Goal: Task Accomplishment & Management: Manage account settings

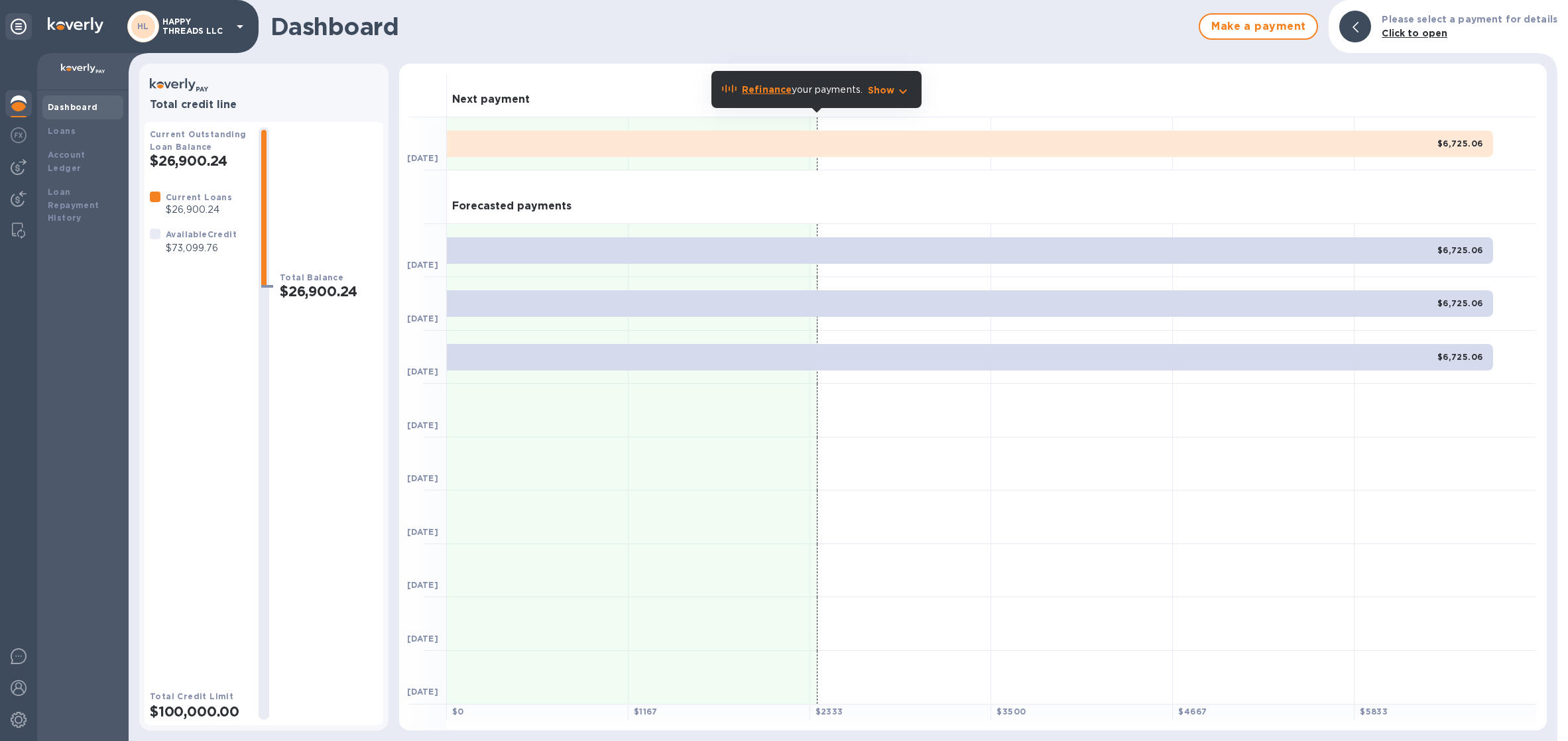
click at [212, 25] on p "HAPPY THREADS LLC" at bounding box center [196, 27] width 66 height 19
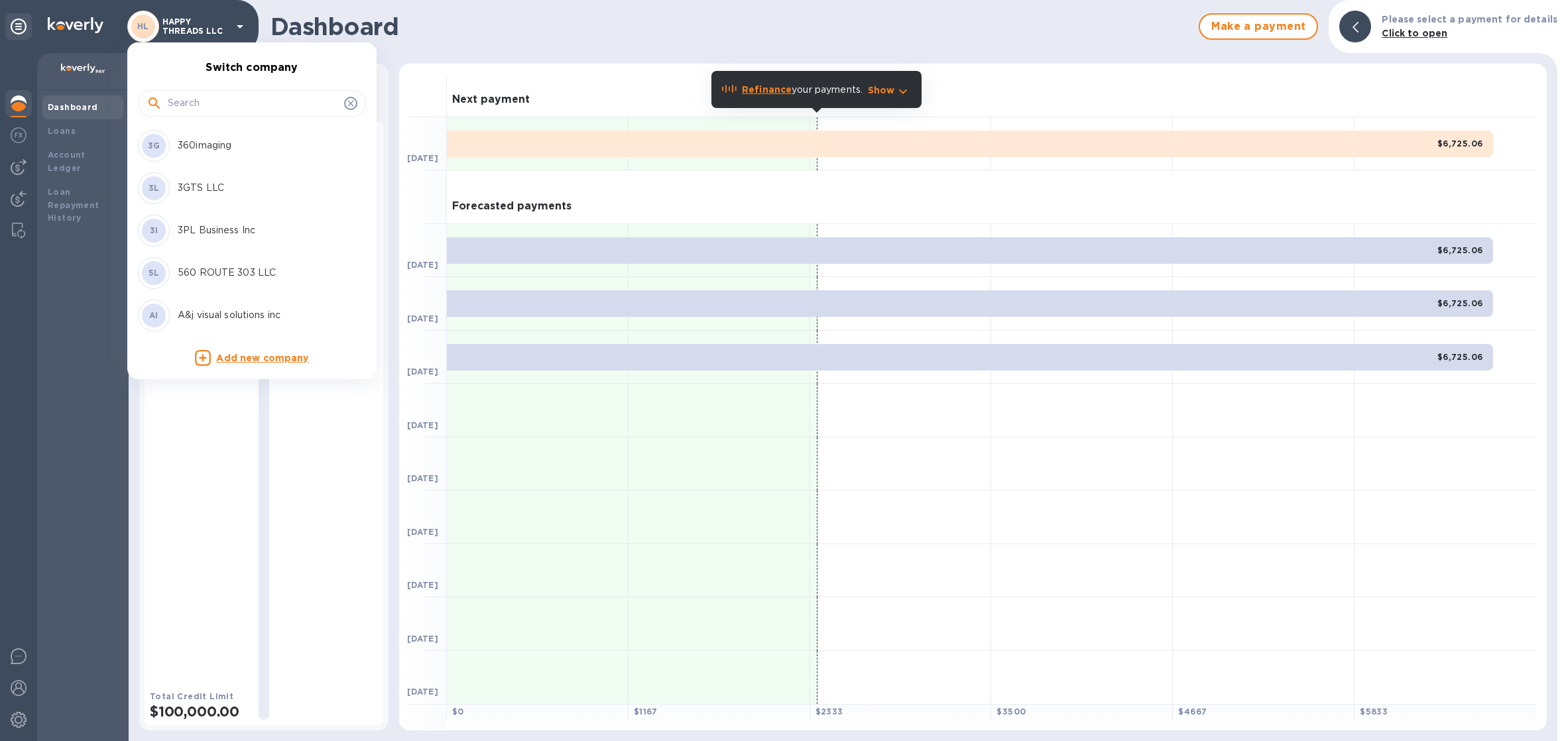
click at [286, 89] on div at bounding box center [252, 102] width 228 height 45
click at [276, 98] on input "text" at bounding box center [253, 104] width 171 height 20
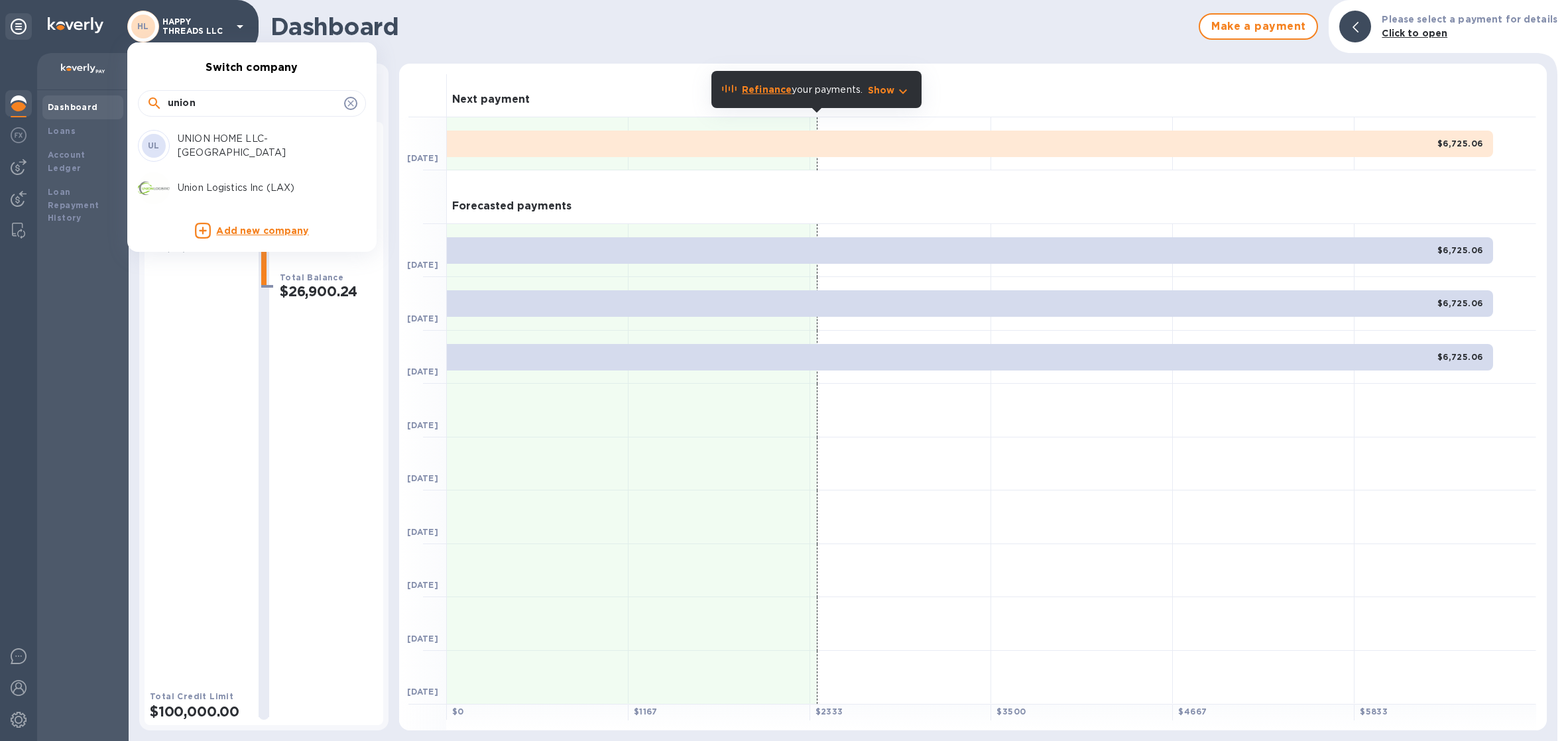
type input "union"
click at [264, 196] on div "Union Logistics Inc (LAX)" at bounding box center [241, 188] width 207 height 32
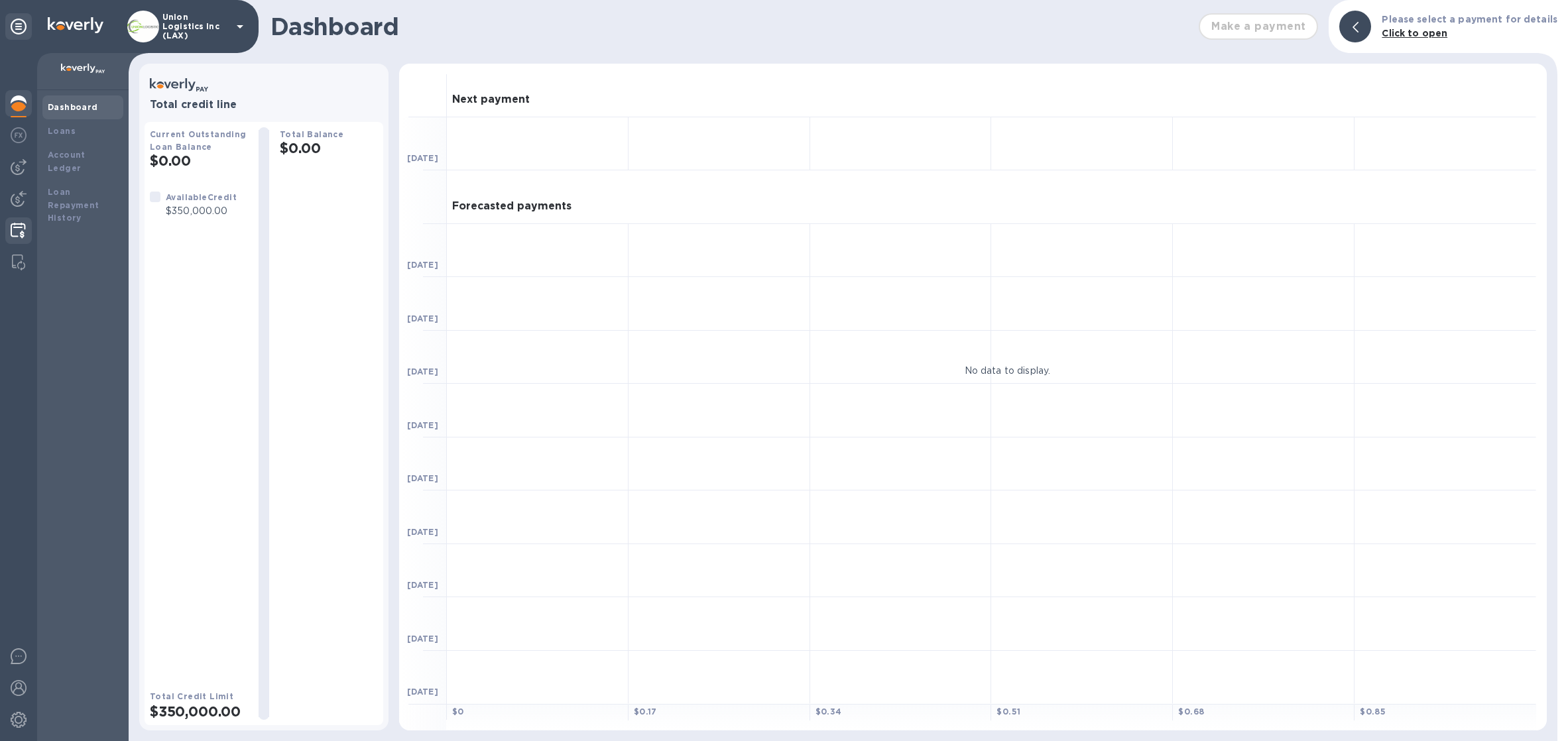
click at [16, 241] on div at bounding box center [18, 232] width 26 height 29
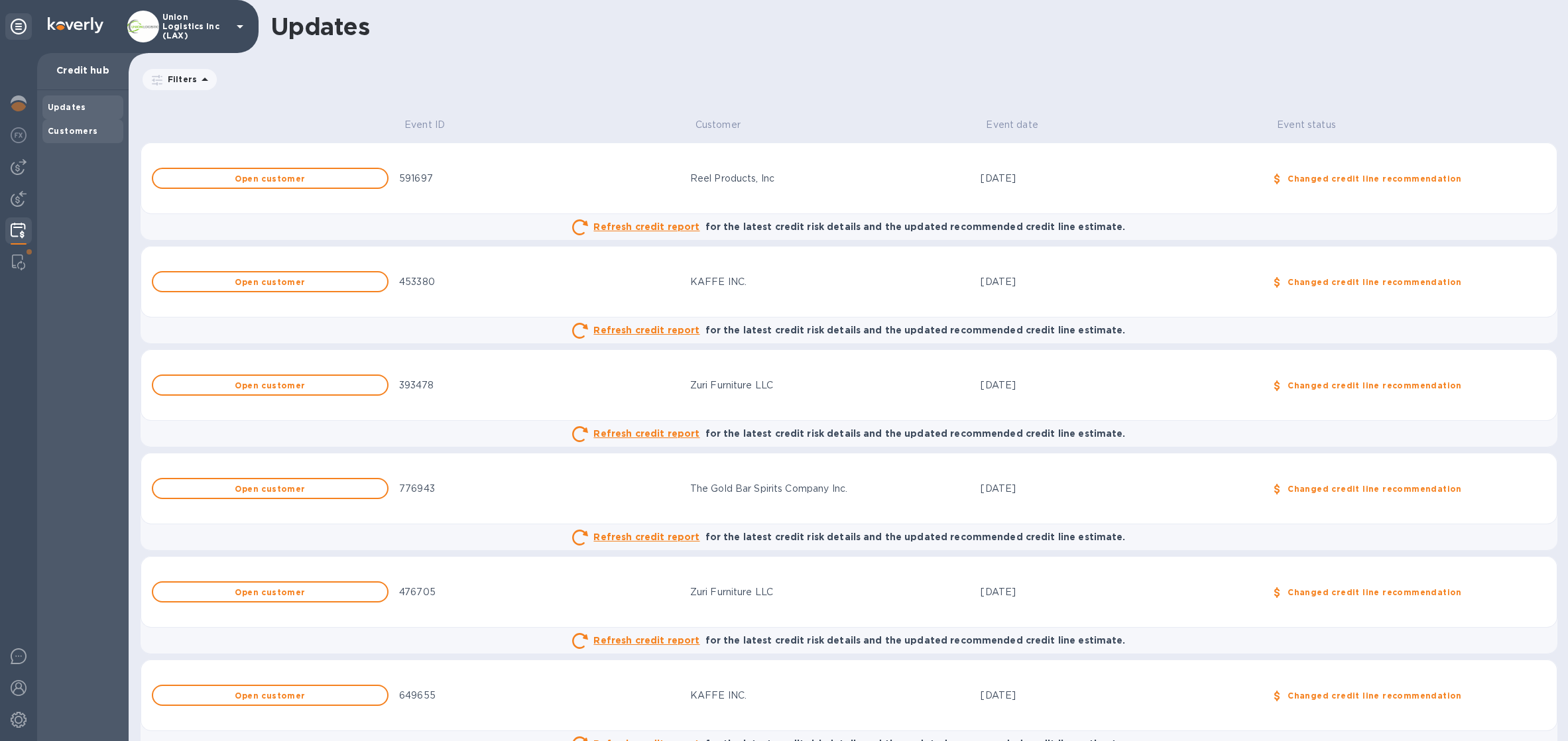
click at [89, 133] on b "Customers" at bounding box center [73, 131] width 51 height 10
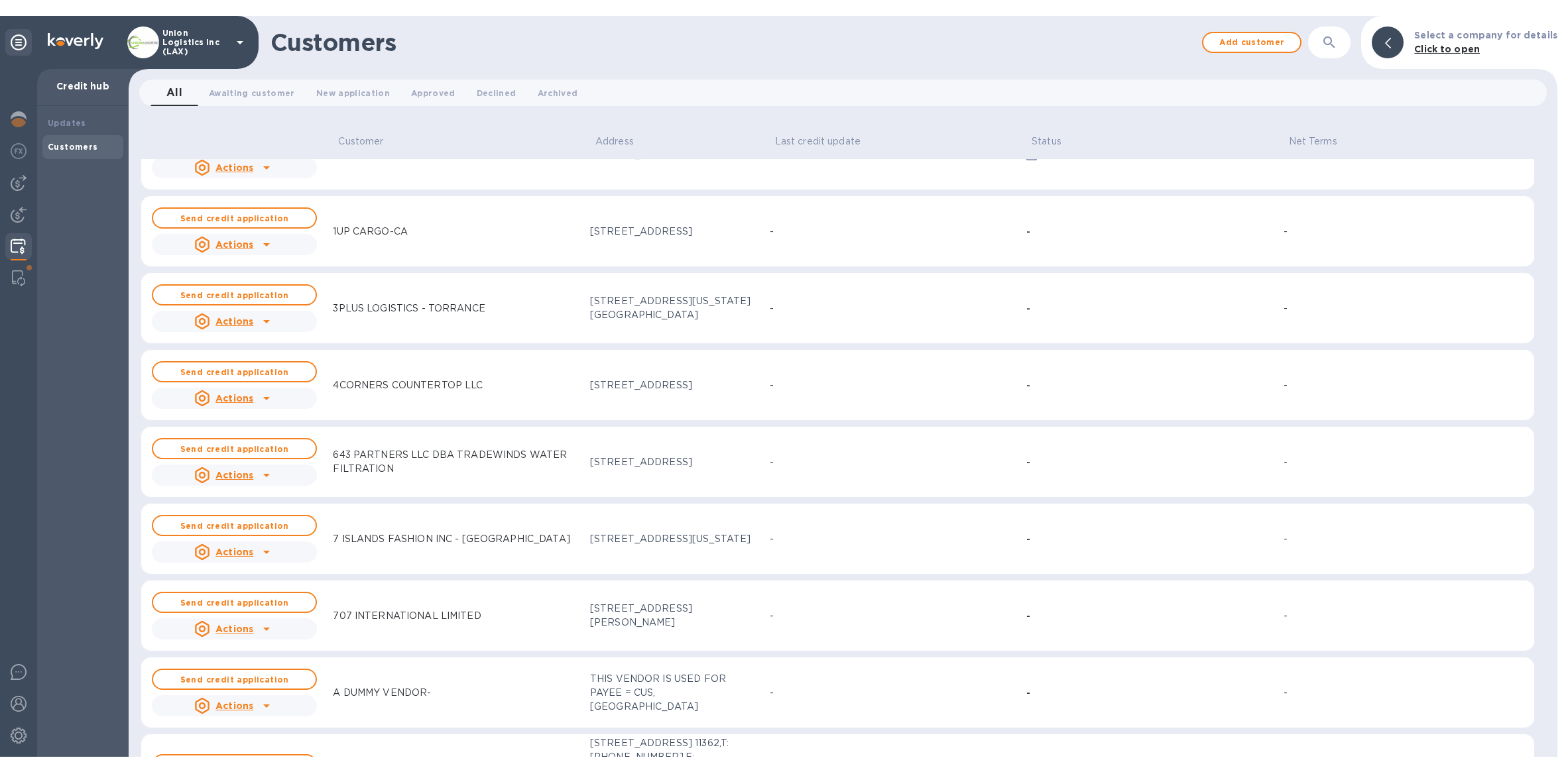
scroll to position [120, 0]
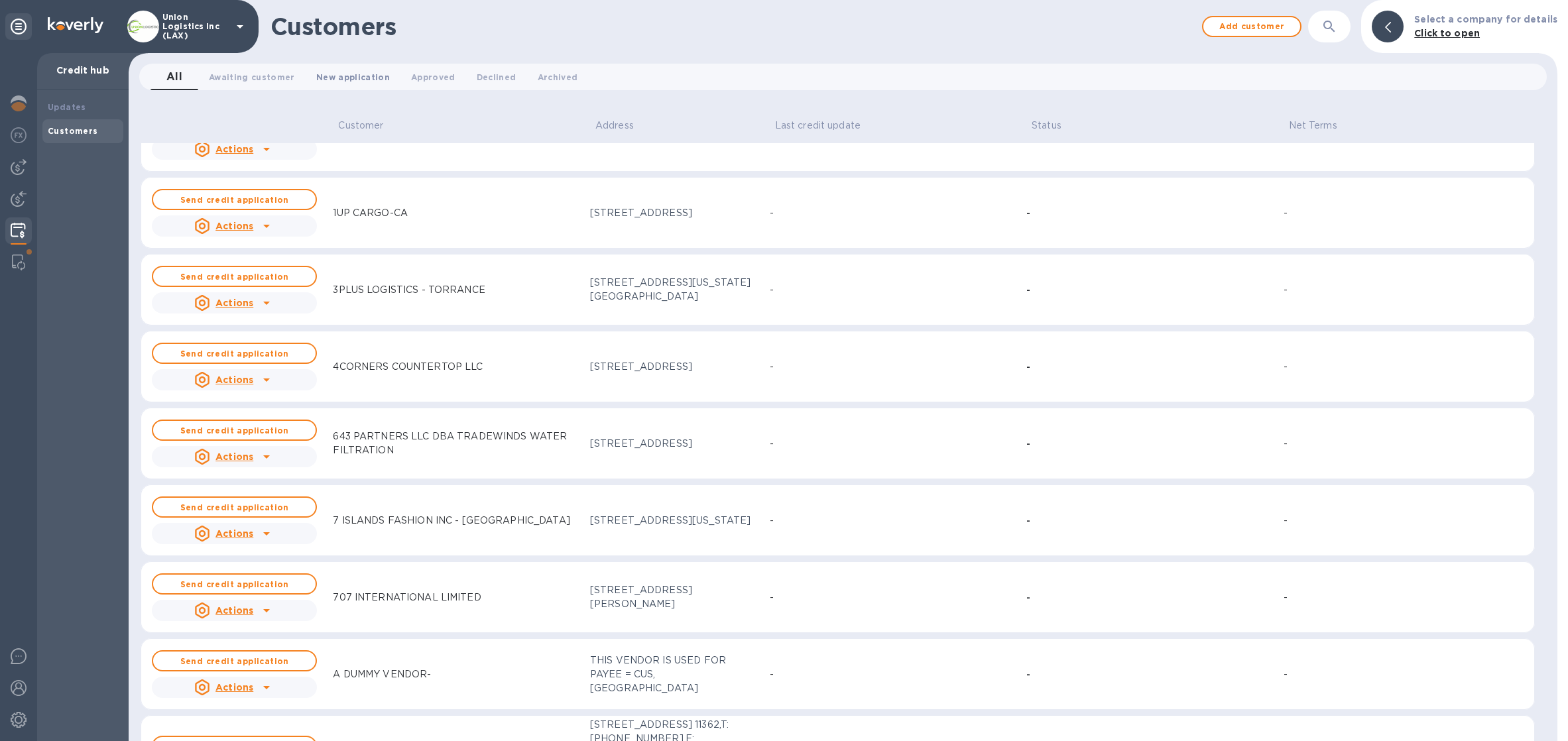
click at [360, 84] on button "New application 0" at bounding box center [352, 76] width 95 height 27
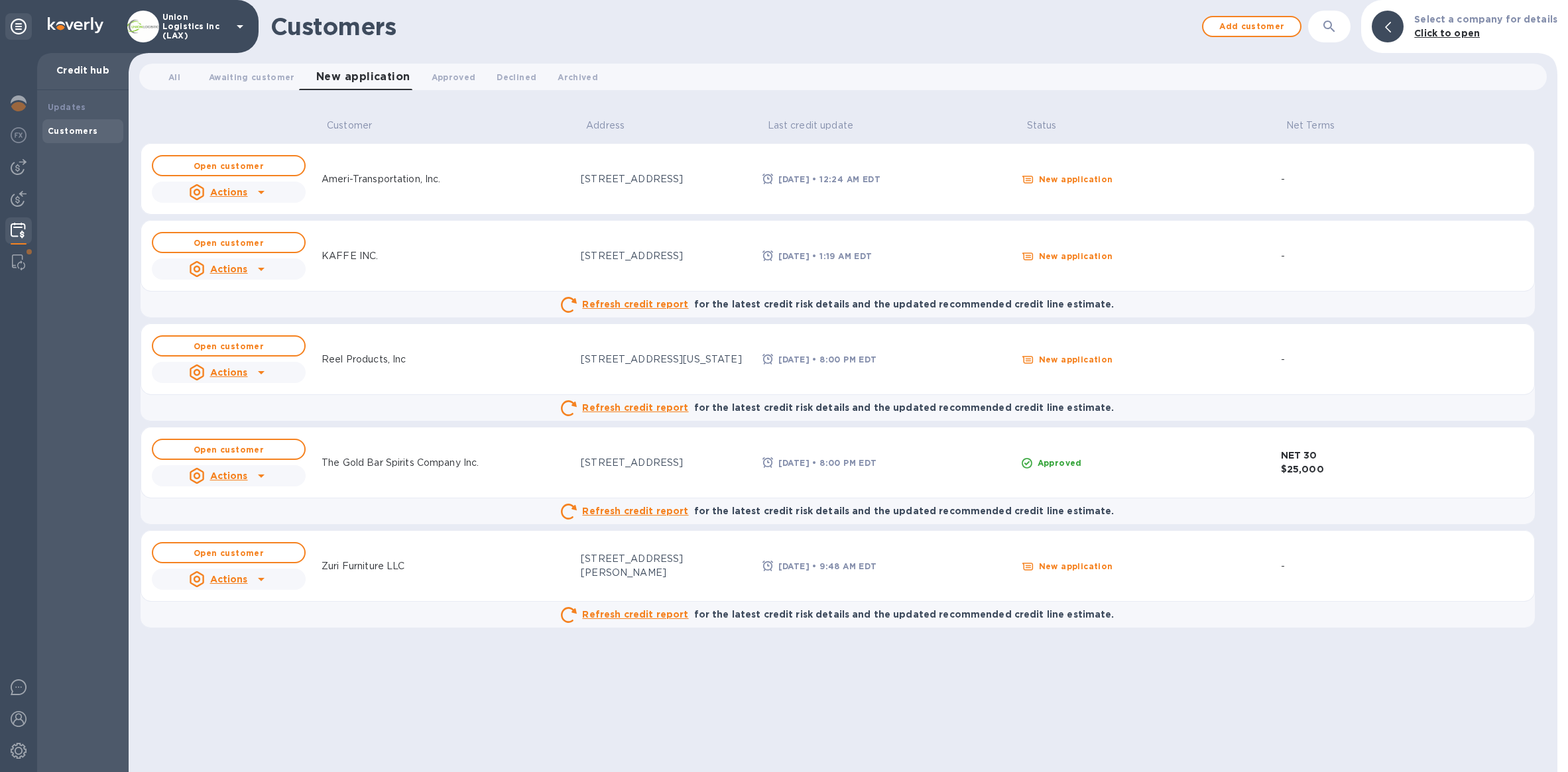
click at [213, 23] on p "Union Logistics Inc (LAX)" at bounding box center [196, 26] width 66 height 28
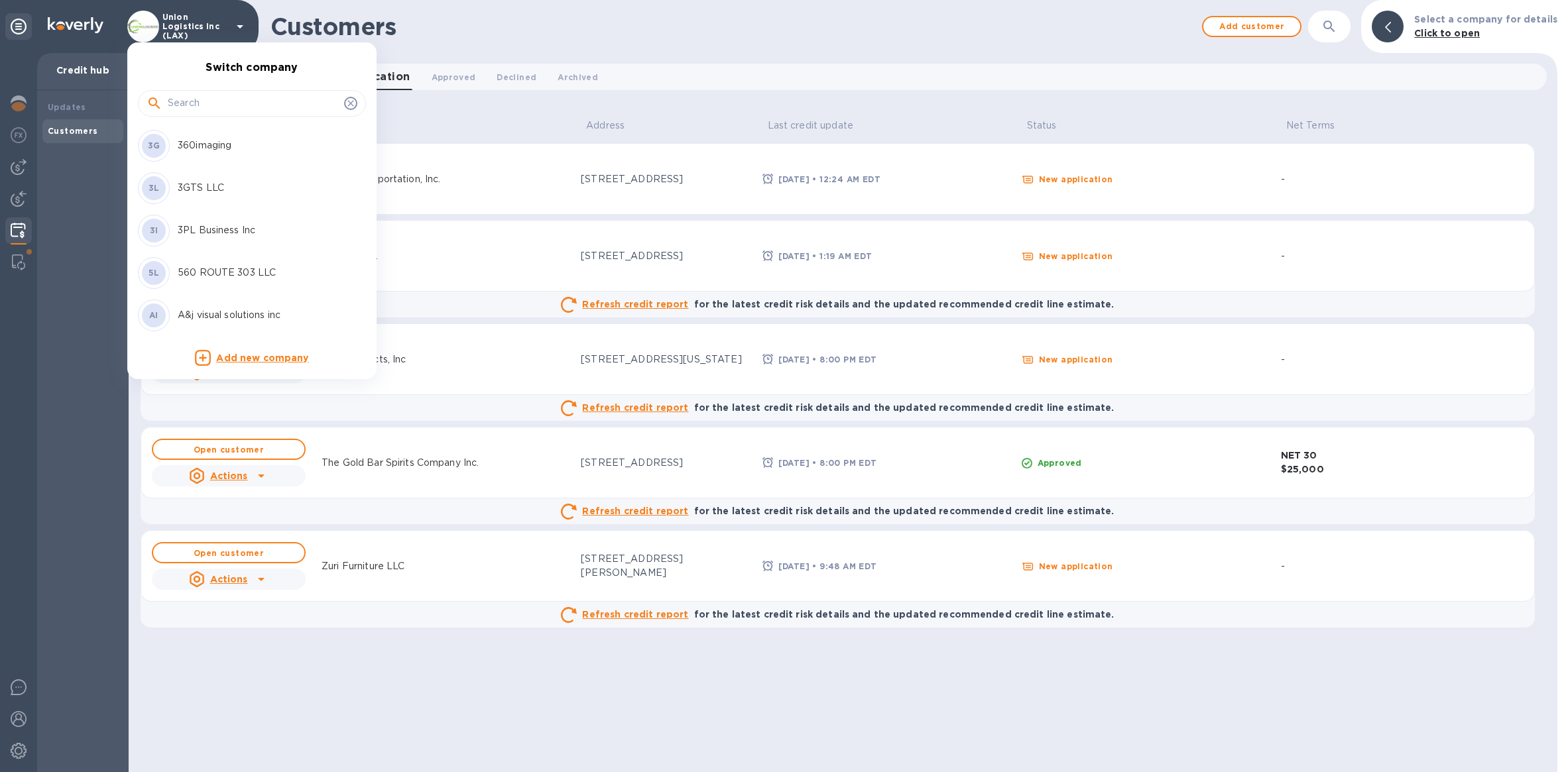
click at [238, 109] on input "text" at bounding box center [253, 104] width 171 height 20
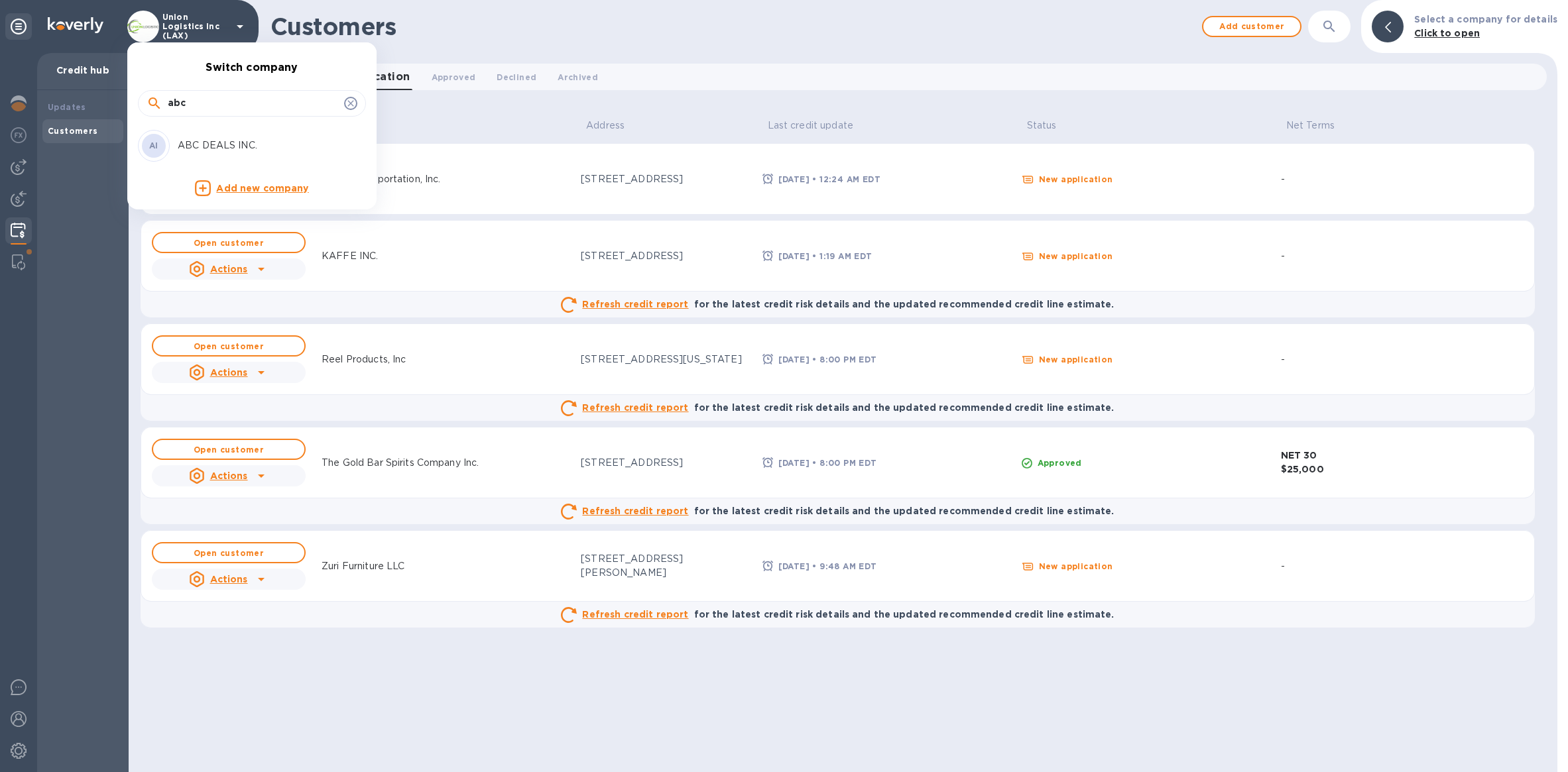
type input "abc"
click at [266, 140] on p "ABC DEALS INC." at bounding box center [261, 145] width 167 height 14
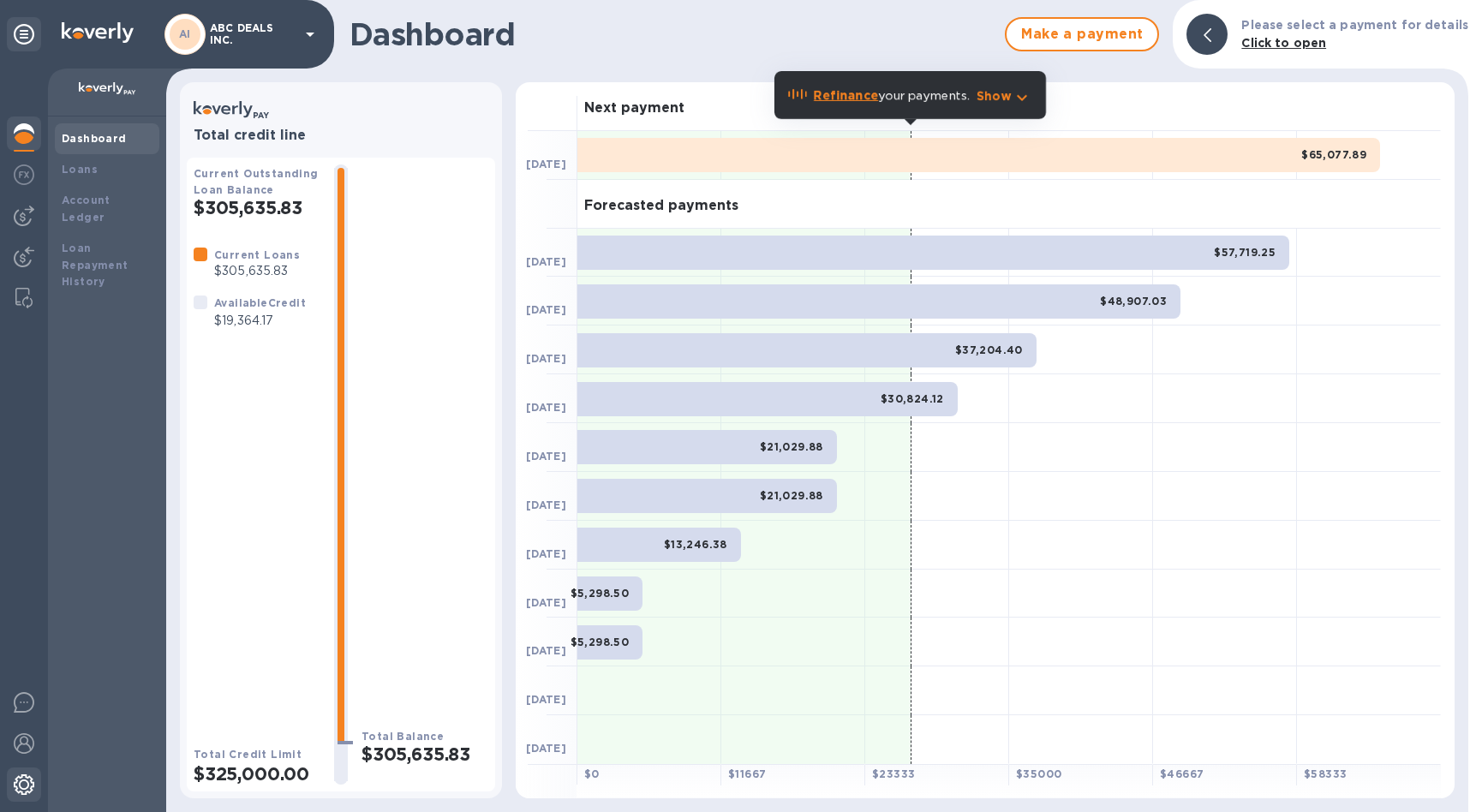
click at [21, 788] on img at bounding box center [24, 784] width 21 height 21
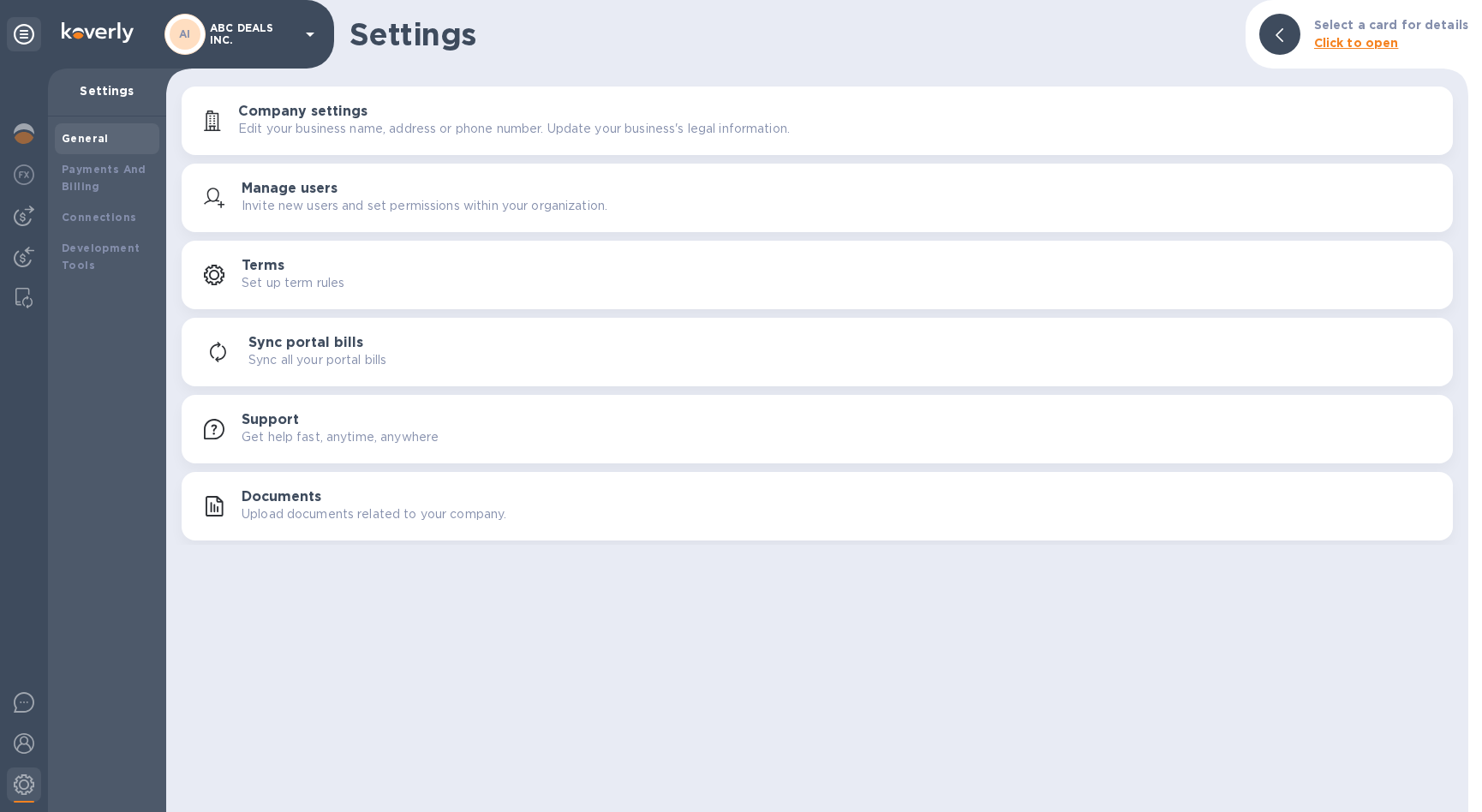
click at [118, 151] on div "General" at bounding box center [107, 138] width 104 height 31
click at [116, 188] on div "Payments And Billing" at bounding box center [106, 178] width 90 height 34
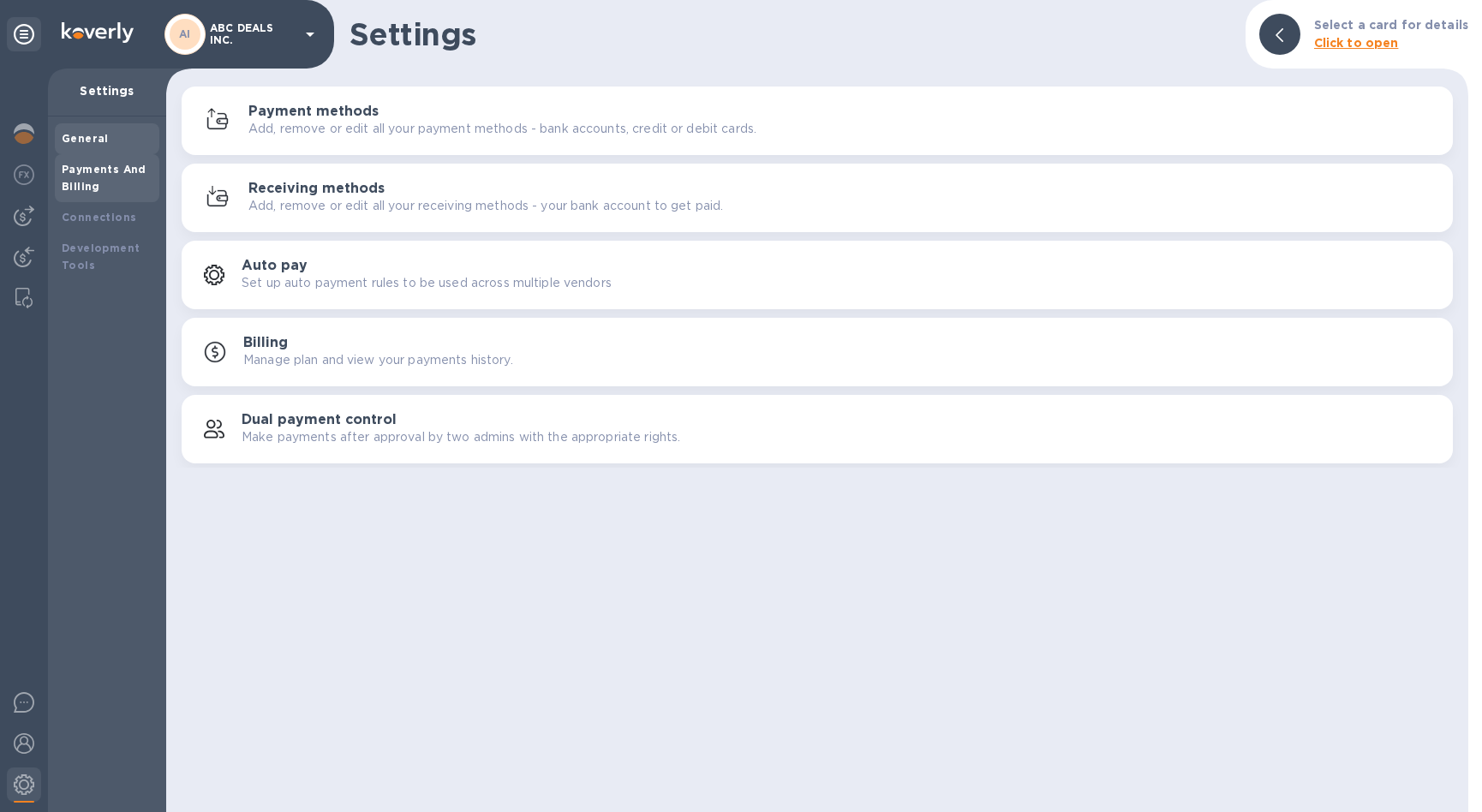
click at [132, 151] on div "General" at bounding box center [107, 138] width 104 height 31
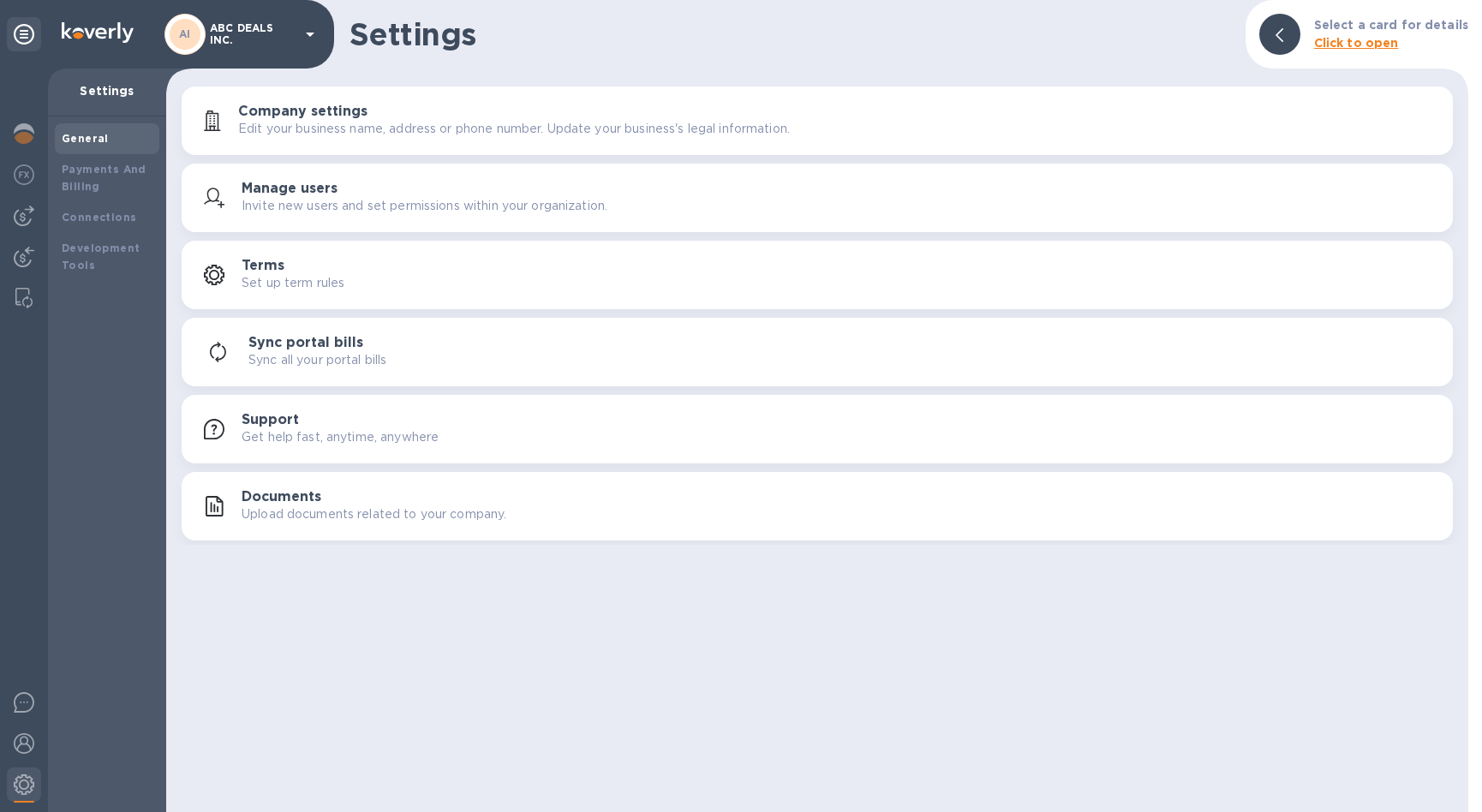
click at [310, 520] on p "Upload documents related to your company." at bounding box center [374, 514] width 265 height 18
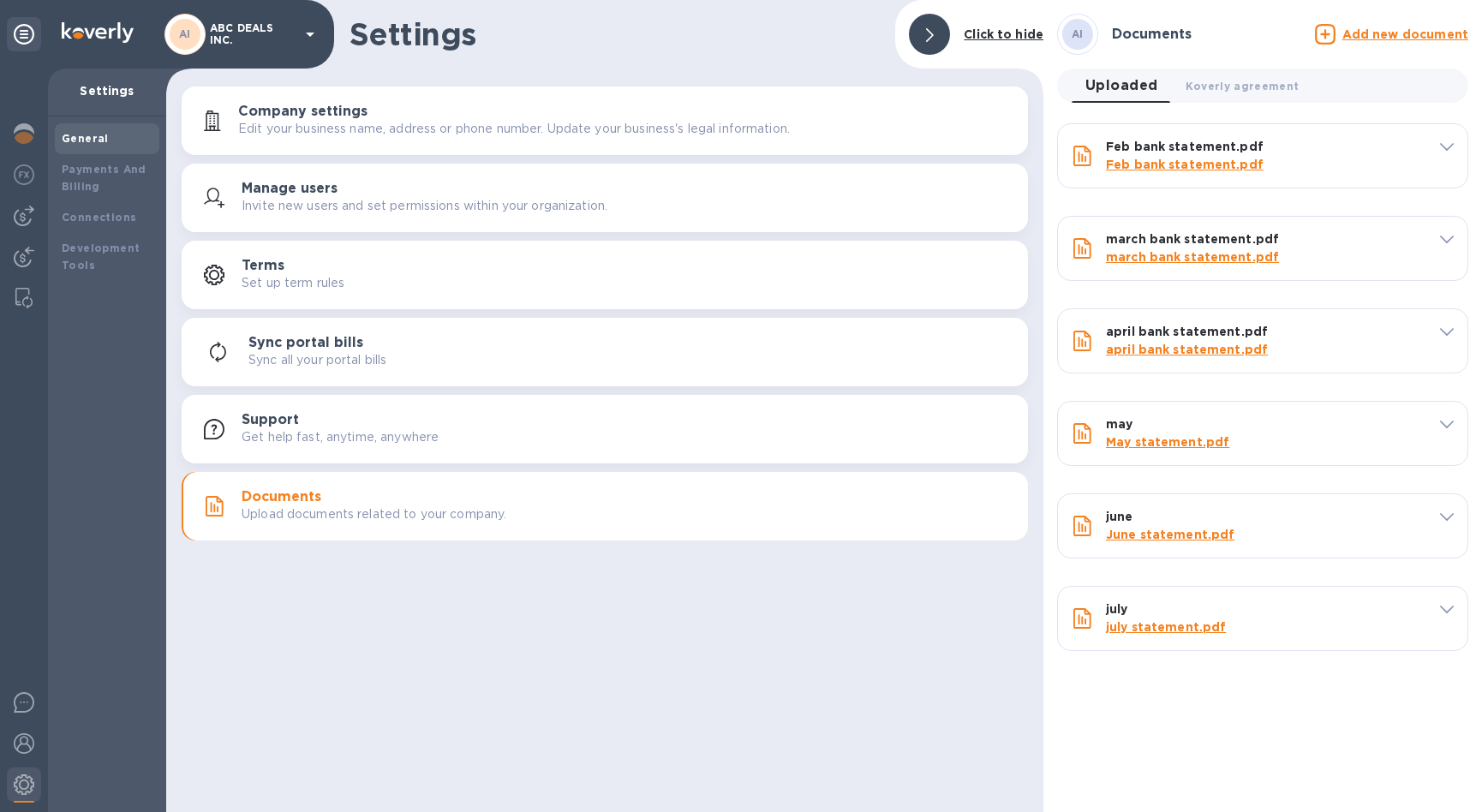
click at [1411, 29] on u "Add new document" at bounding box center [1405, 34] width 126 height 14
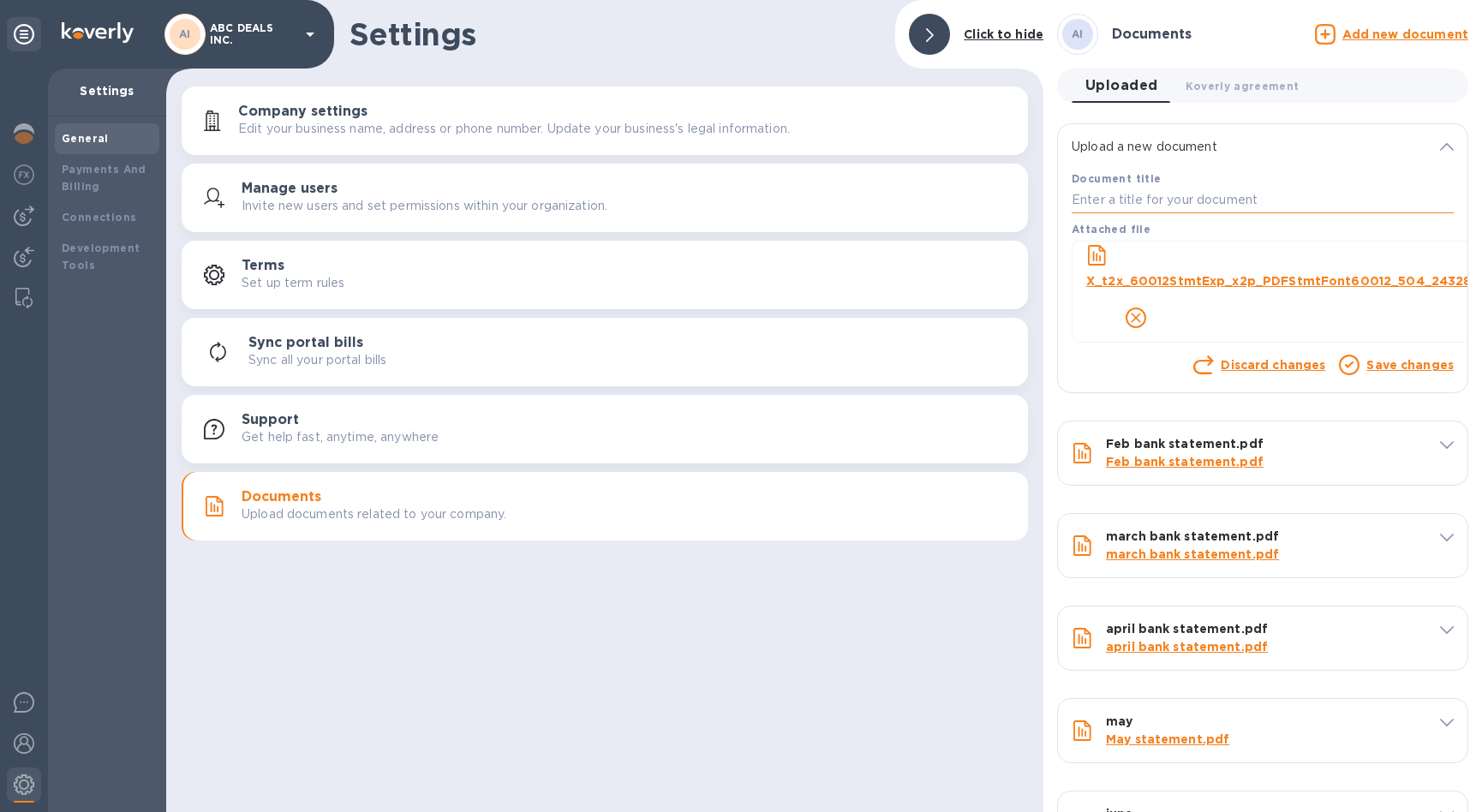
click at [1213, 202] on input "text" at bounding box center [1263, 200] width 382 height 26
type input "1"
click at [1412, 367] on link "Save changes" at bounding box center [1410, 365] width 88 height 14
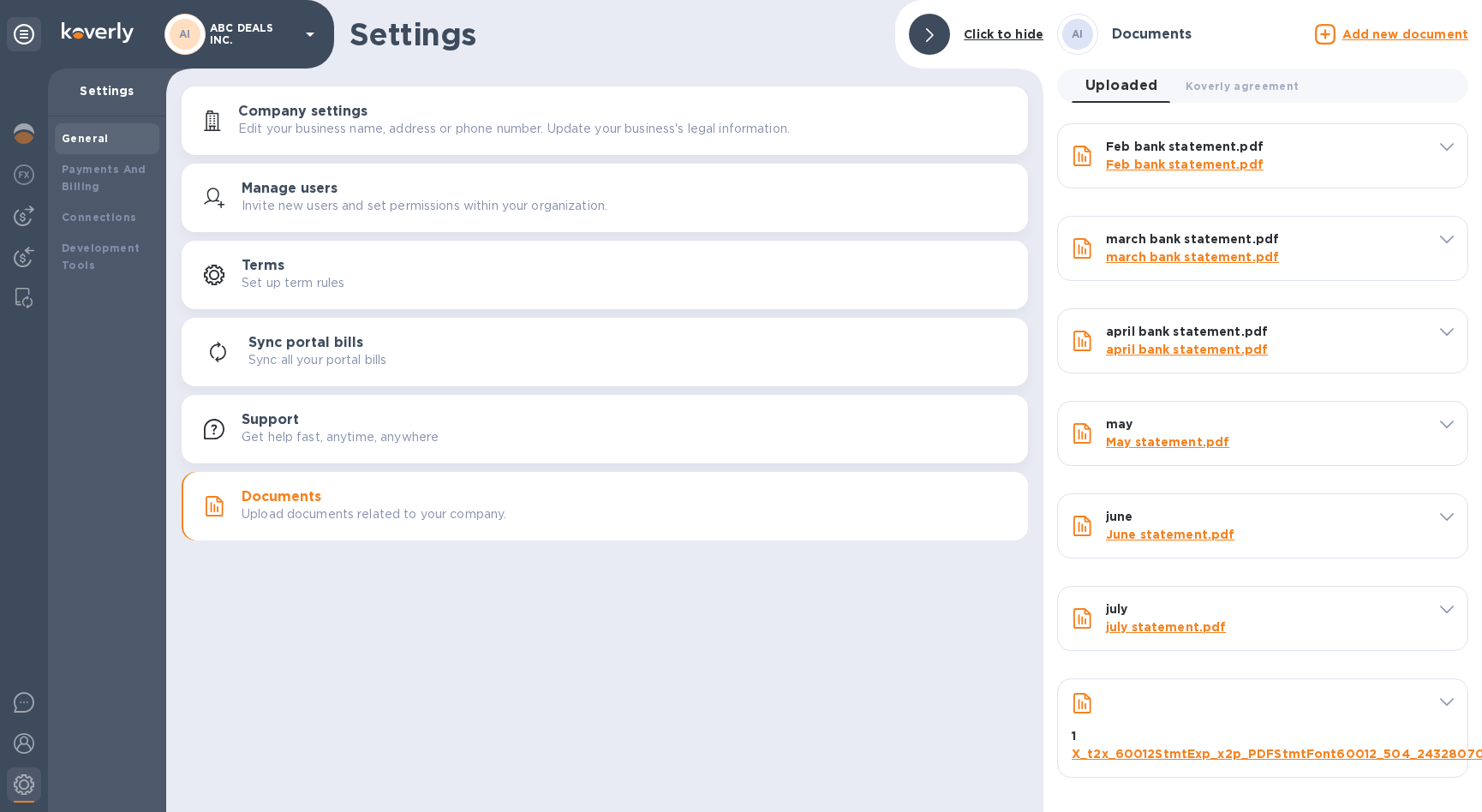
click at [1384, 34] on u "Add new document" at bounding box center [1405, 34] width 126 height 14
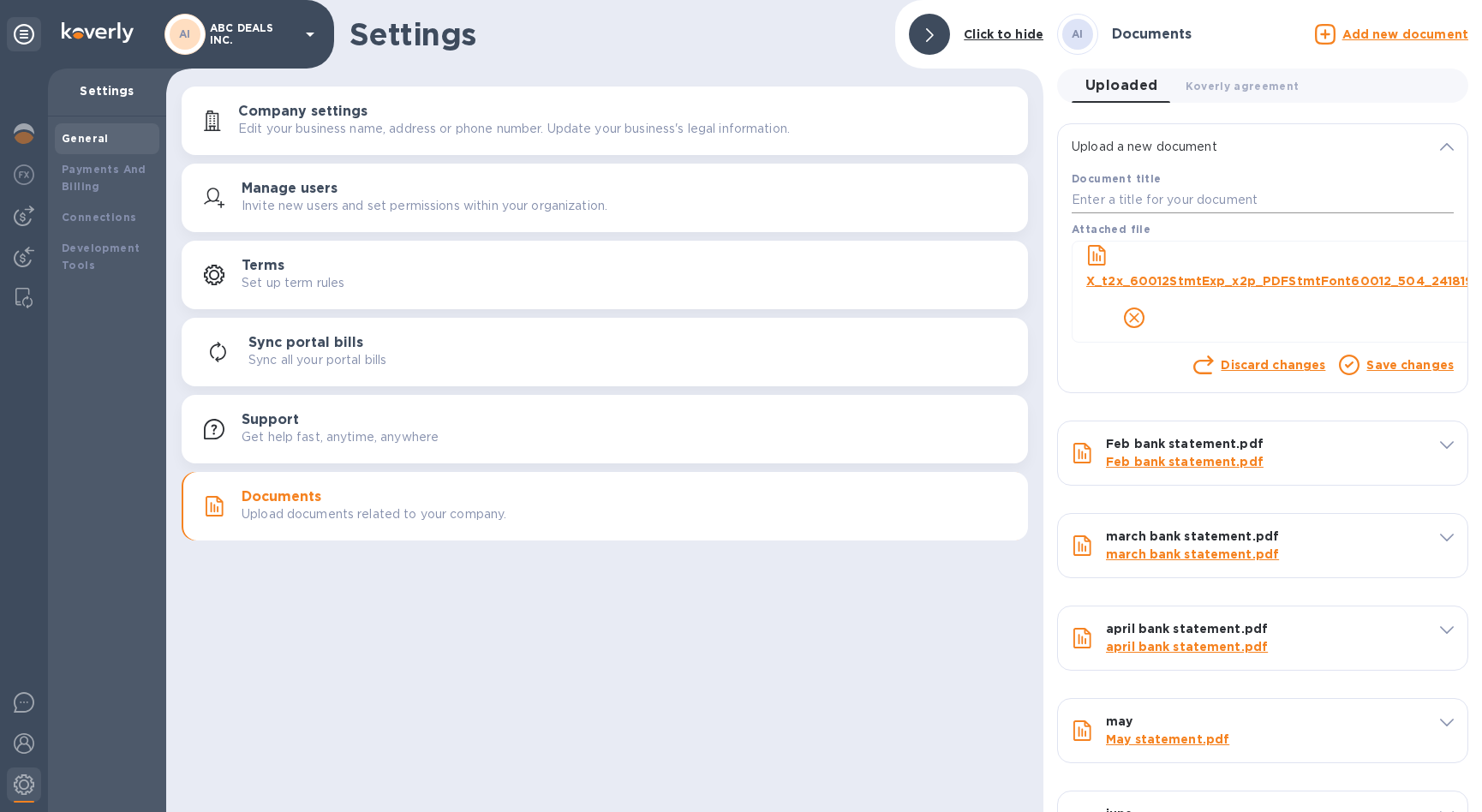
click at [1241, 197] on input "text" at bounding box center [1263, 200] width 382 height 26
type input "2"
click at [1383, 365] on link "Save changes" at bounding box center [1410, 365] width 88 height 14
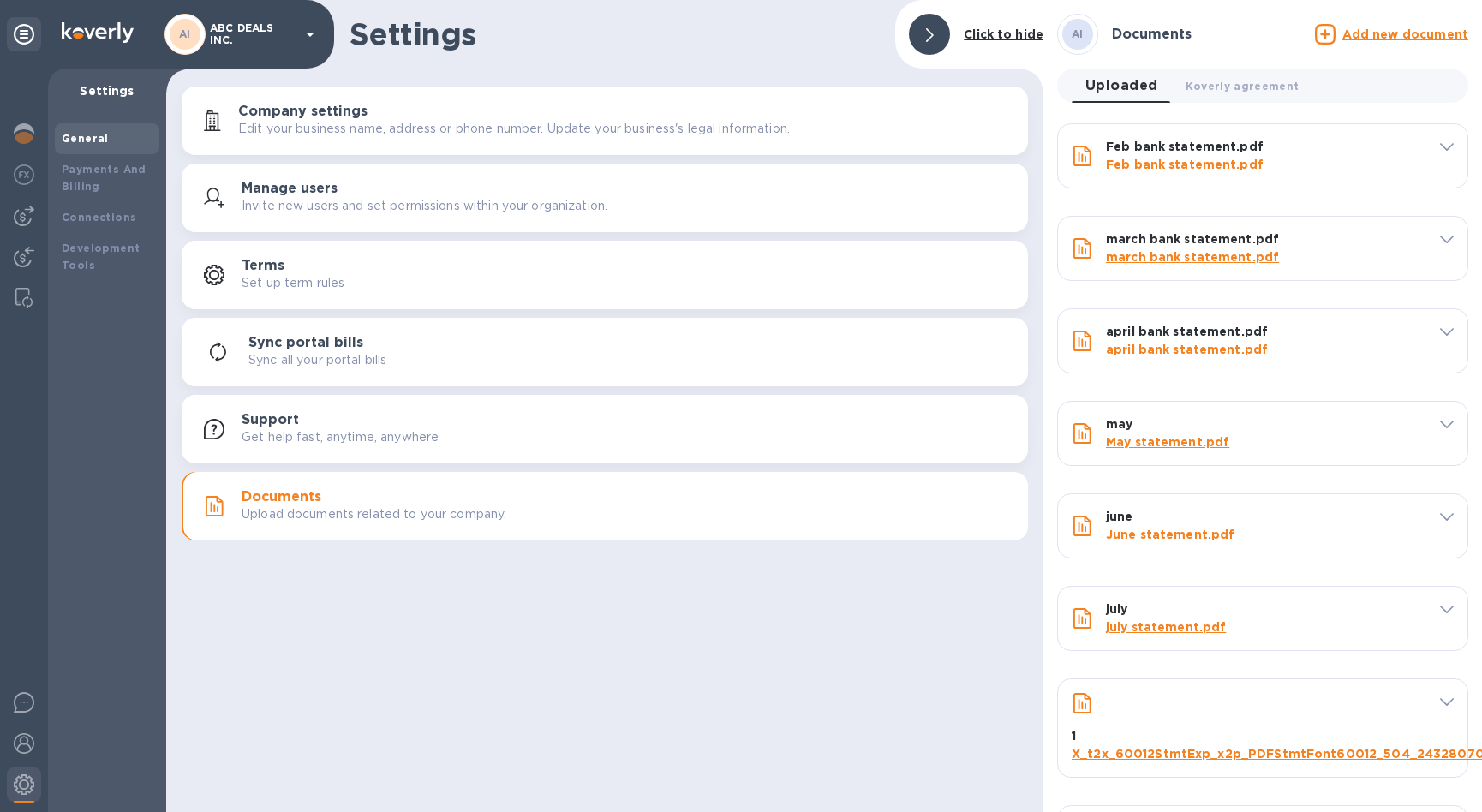
click at [1397, 37] on u "Add new document" at bounding box center [1405, 34] width 126 height 14
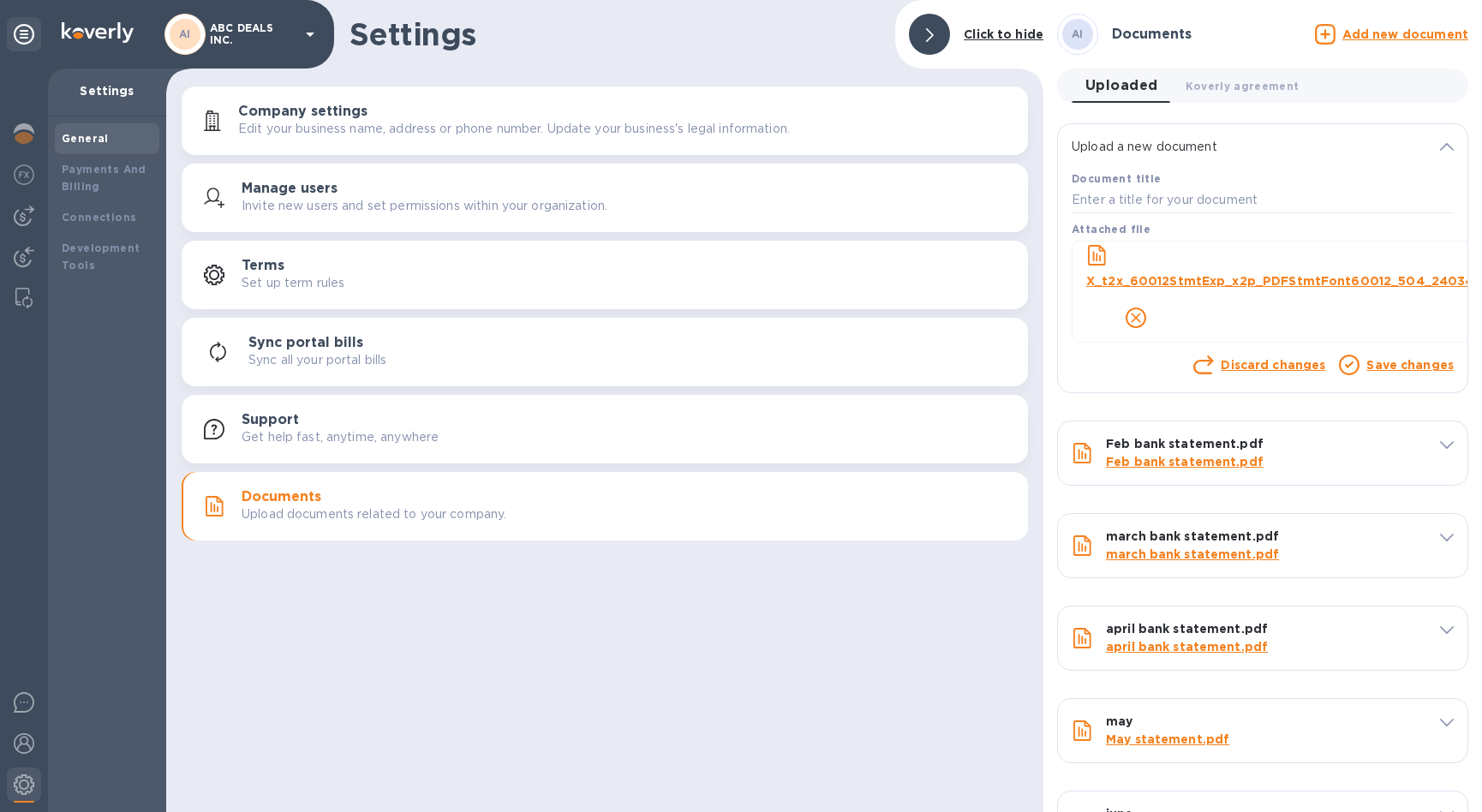
click at [1129, 185] on b "Document title" at bounding box center [1116, 179] width 90 height 13
click at [1128, 196] on input "text" at bounding box center [1263, 200] width 382 height 26
type input "3"
click at [1389, 363] on link "Save changes" at bounding box center [1410, 365] width 88 height 14
